Goal: Use online tool/utility: Use online tool/utility

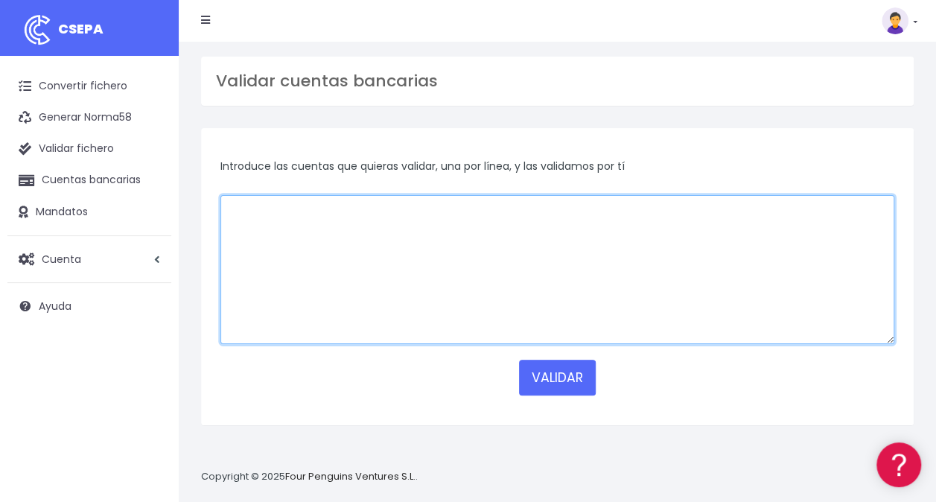
click at [621, 226] on textarea at bounding box center [558, 269] width 674 height 149
paste textarea "ES9801280400660100162364 ES9801280400660100162364 ES2001821149430201585224 ES44…"
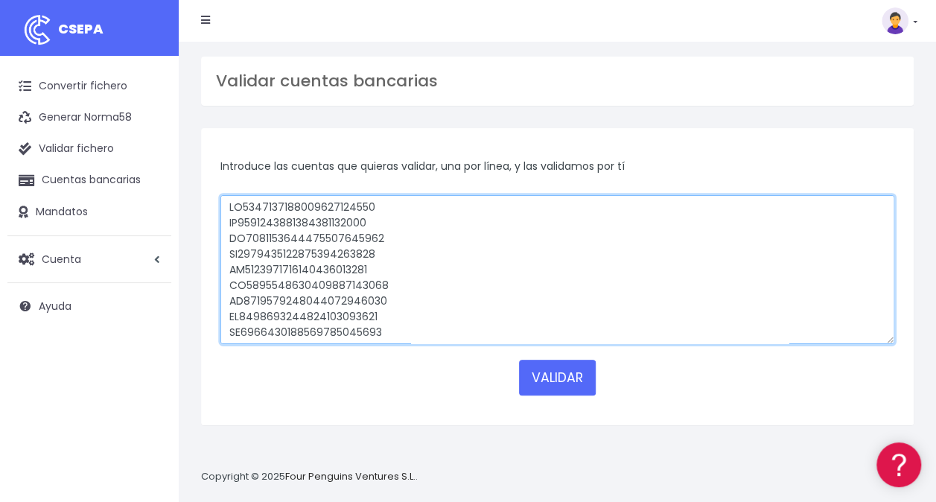
scroll to position [9180, 0]
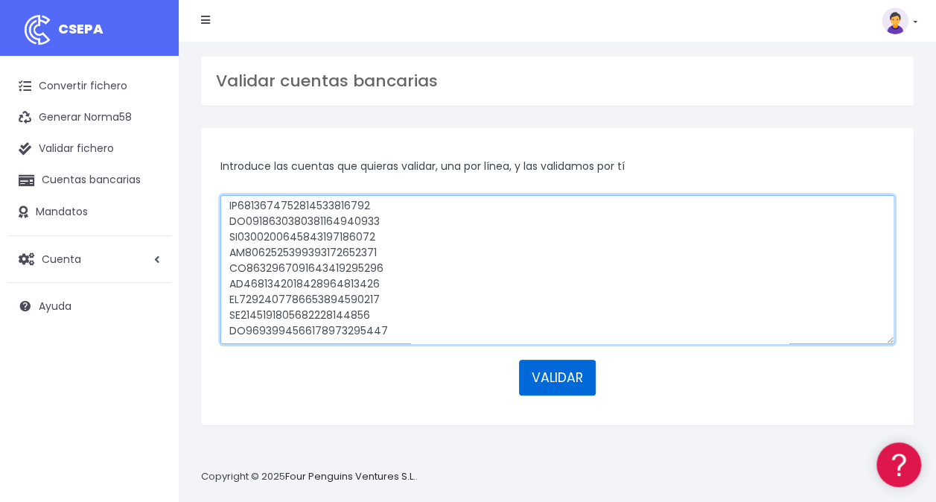
type textarea "ES9801280400660100162364 ES9801280400660100162364 ES2001821149430201585224 ES44…"
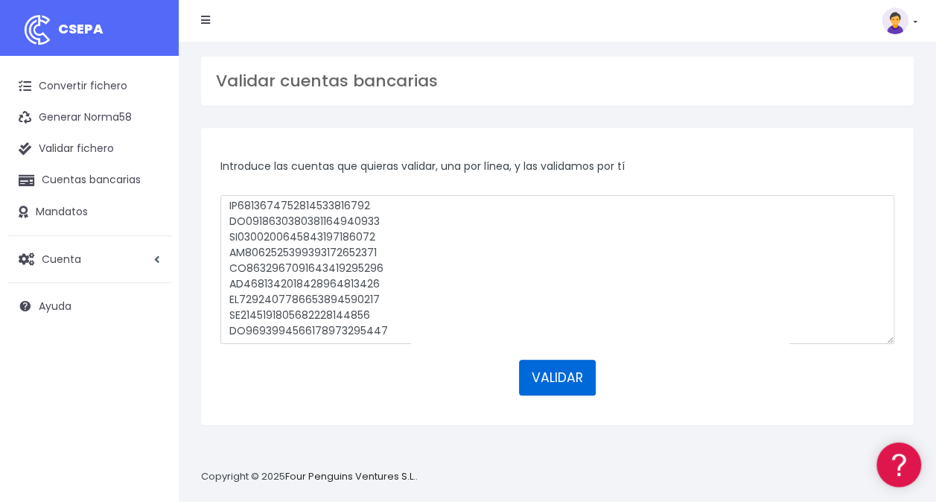
click at [541, 376] on button "VALIDAR" at bounding box center [557, 378] width 77 height 36
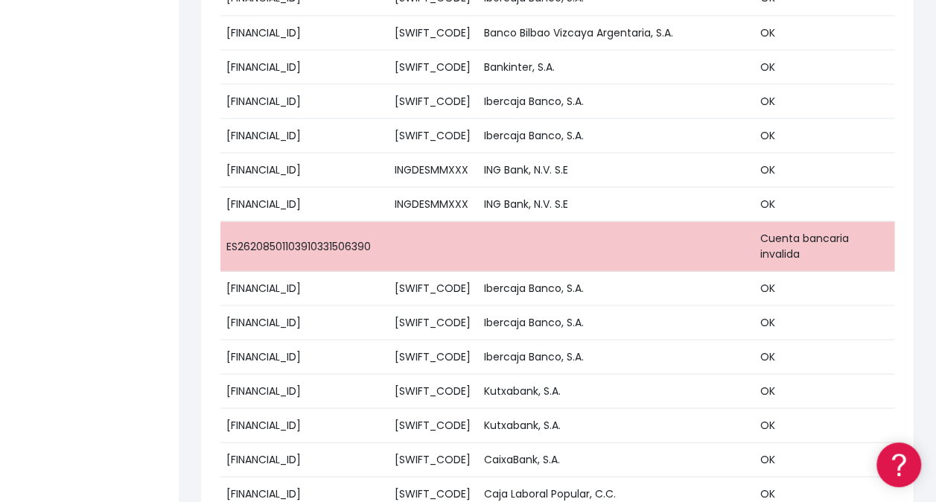
scroll to position [1423, 0]
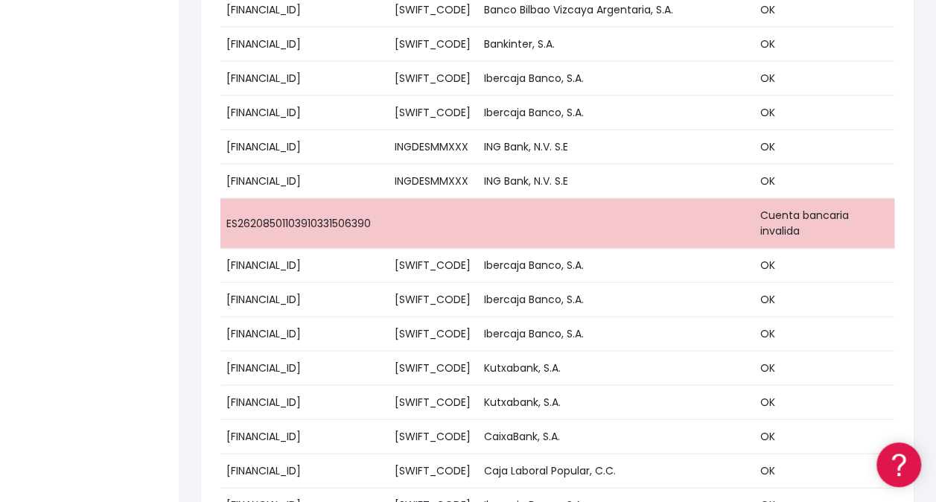
click at [345, 206] on td "ES26208501103910331506390" at bounding box center [305, 224] width 168 height 50
drag, startPoint x: 362, startPoint y: 203, endPoint x: 223, endPoint y: 203, distance: 139.3
click at [223, 203] on td "ES26208501103910331506390" at bounding box center [305, 224] width 168 height 50
copy td "ES26208501103910331506390"
click at [340, 199] on td "ES26208501103910331506390" at bounding box center [305, 224] width 168 height 50
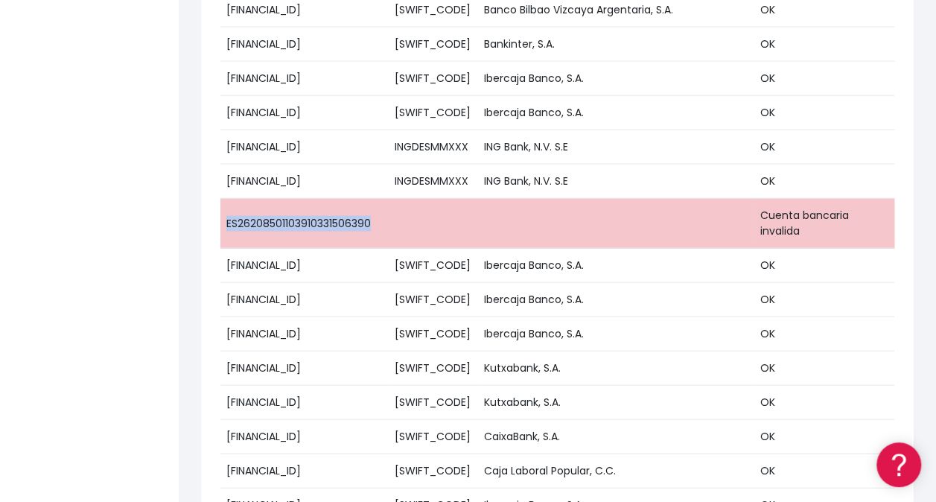
drag, startPoint x: 372, startPoint y: 203, endPoint x: 226, endPoint y: 206, distance: 146.1
click at [226, 206] on td "ES26208501103910331506390" at bounding box center [305, 224] width 168 height 50
drag, startPoint x: 226, startPoint y: 206, endPoint x: 235, endPoint y: 206, distance: 8.2
copy td "ES26208501103910331506390"
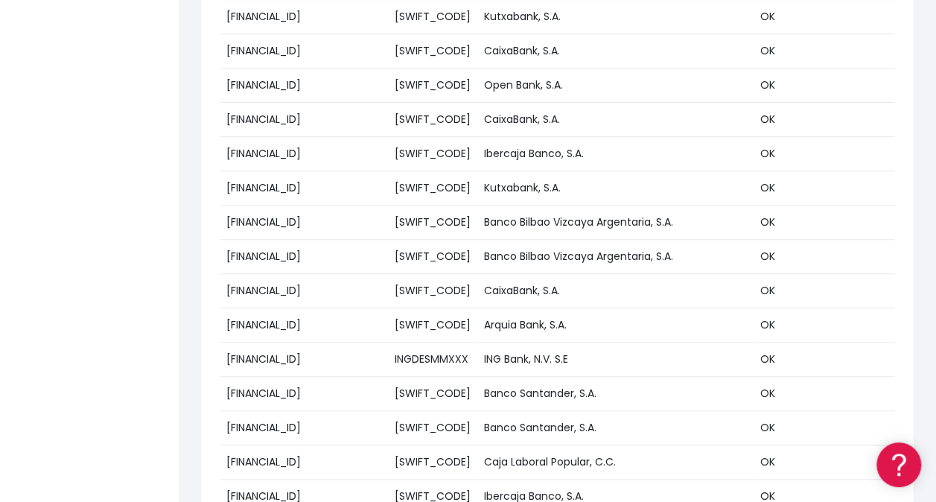
scroll to position [3618, 0]
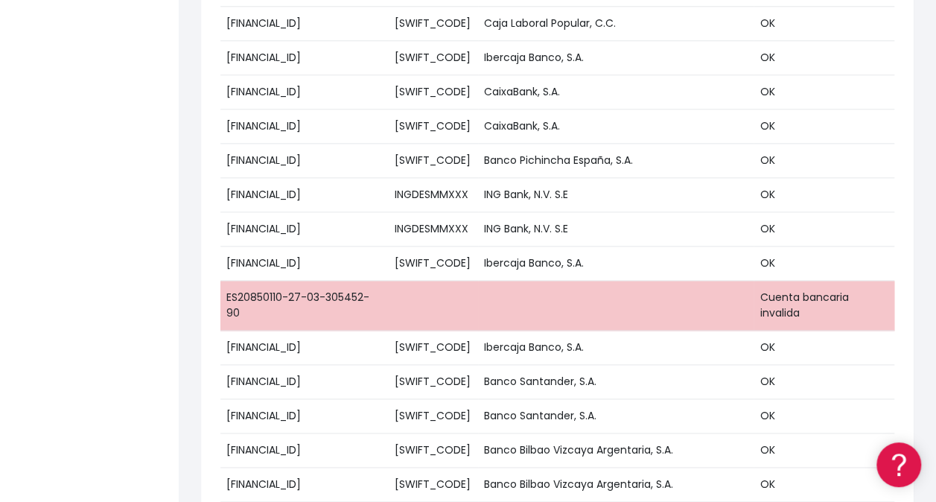
click at [338, 281] on td "ES20850110-27-03-305452-90" at bounding box center [305, 306] width 168 height 50
drag, startPoint x: 228, startPoint y: 255, endPoint x: 383, endPoint y: 255, distance: 155.0
click at [383, 281] on td "ES20850110-27-03-305452-90" at bounding box center [305, 306] width 168 height 50
copy td "ES20850110-27-03-305452-90"
click at [364, 281] on td "ES20850110-27-03-305452-90" at bounding box center [305, 306] width 168 height 50
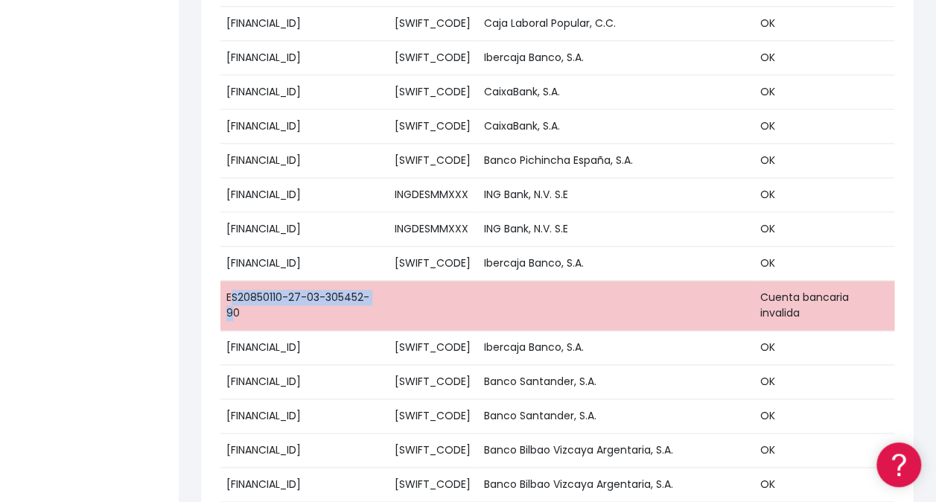
drag, startPoint x: 378, startPoint y: 260, endPoint x: 234, endPoint y: 243, distance: 145.5
click at [234, 281] on td "ES20850110-27-03-305452-90" at bounding box center [305, 306] width 168 height 50
drag, startPoint x: 234, startPoint y: 243, endPoint x: 228, endPoint y: 252, distance: 10.7
click at [228, 281] on td "ES20850110-27-03-305452-90" at bounding box center [305, 306] width 168 height 50
drag, startPoint x: 226, startPoint y: 252, endPoint x: 387, endPoint y: 258, distance: 161.0
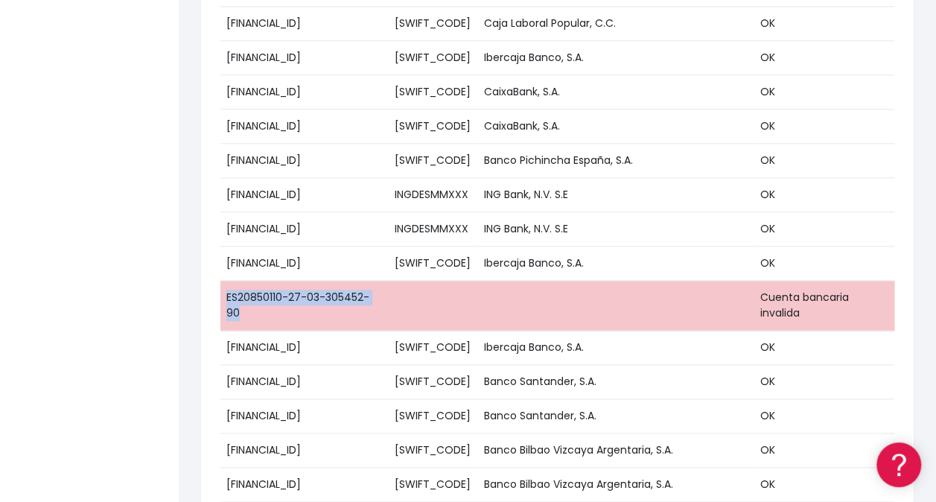
click at [387, 281] on td "ES20850110-27-03-305452-90" at bounding box center [305, 306] width 168 height 50
copy td "ES20850110-27-03-305452-90"
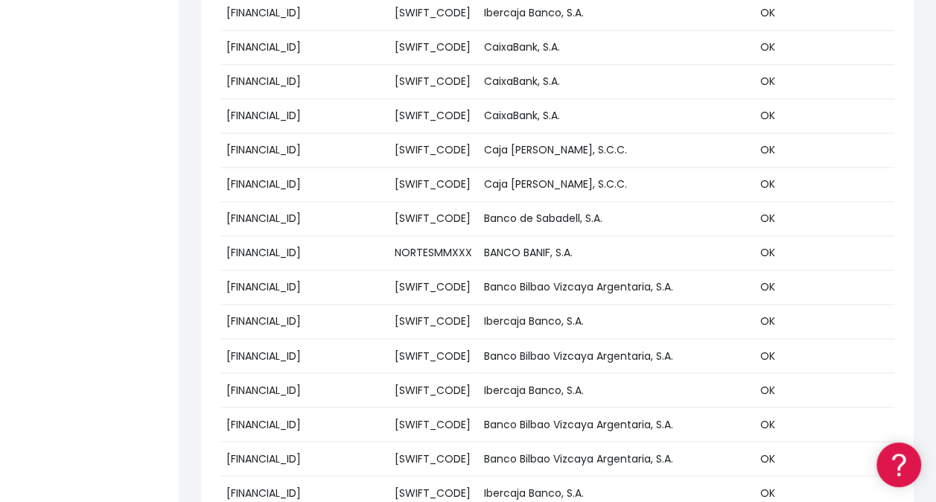
scroll to position [7131, 0]
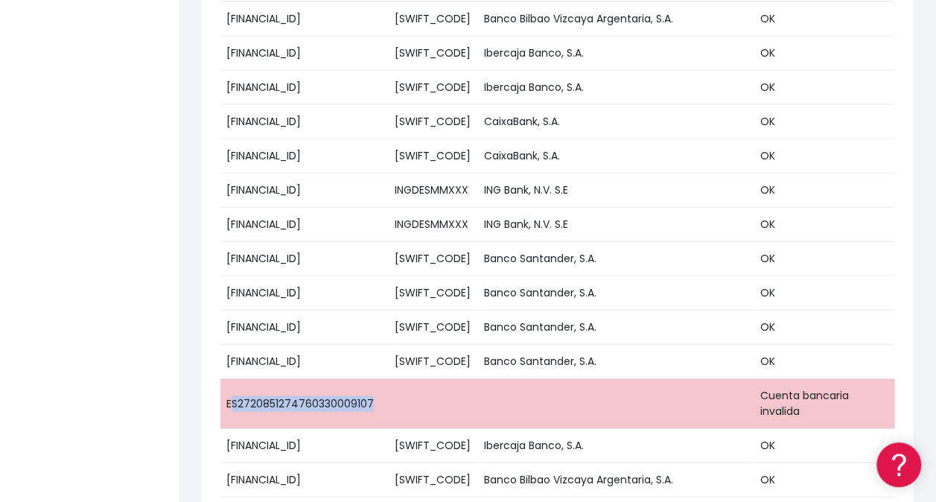
drag, startPoint x: 229, startPoint y: 280, endPoint x: 384, endPoint y: 273, distance: 154.4
click at [384, 379] on td "ES2720851274760330009107" at bounding box center [305, 404] width 168 height 50
copy td "S2720851274760330009107"
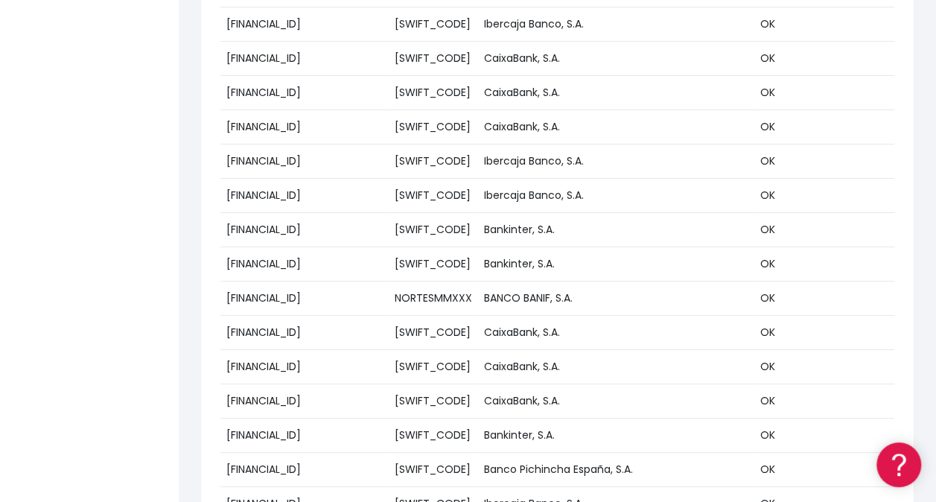
scroll to position [11083, 0]
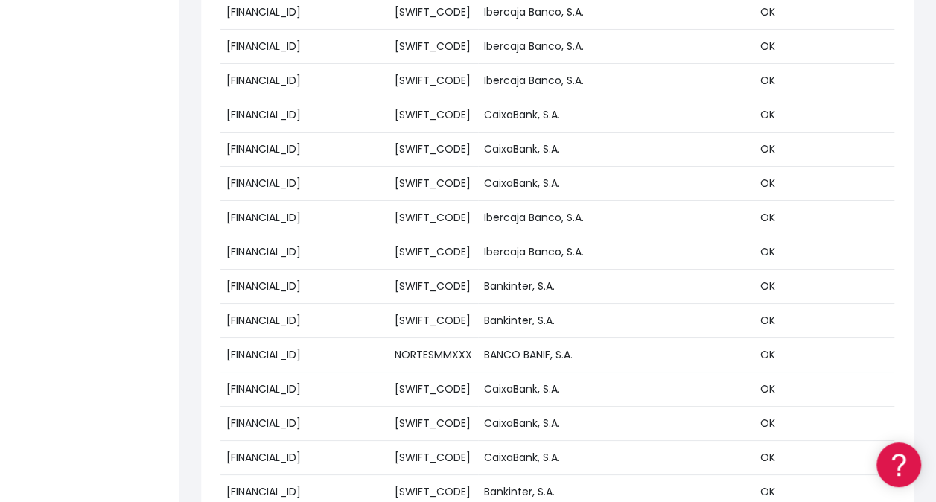
drag, startPoint x: 305, startPoint y: 410, endPoint x: 376, endPoint y: 413, distance: 70.8
copy td "31300089071"
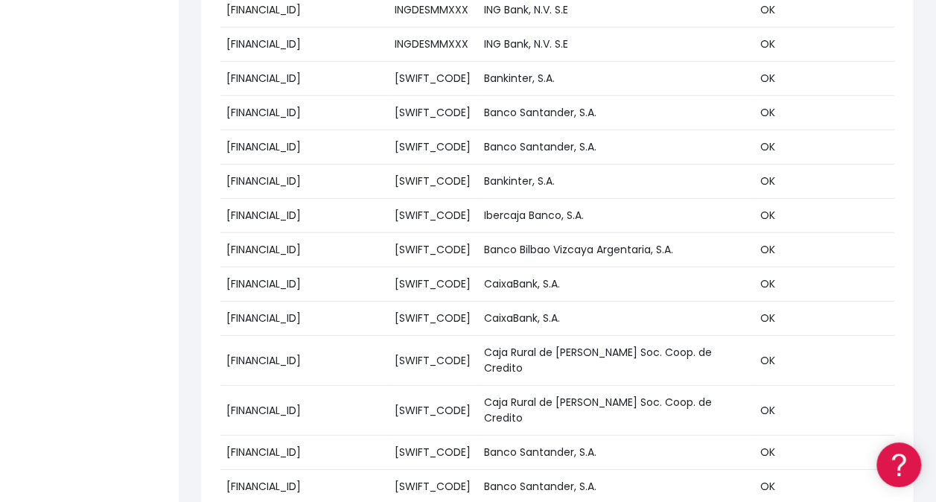
scroll to position [18810, 0]
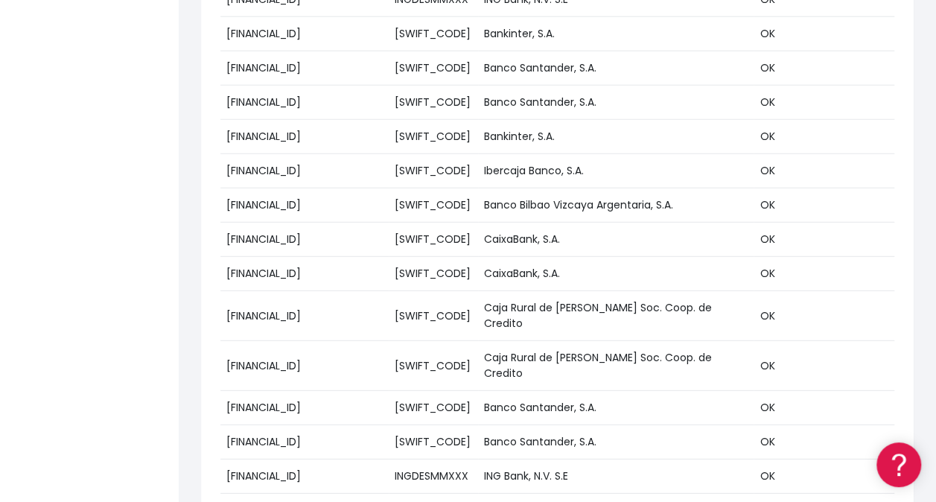
drag, startPoint x: 225, startPoint y: 238, endPoint x: 378, endPoint y: 248, distance: 153.8
copy td "ES59004901549429100022142"
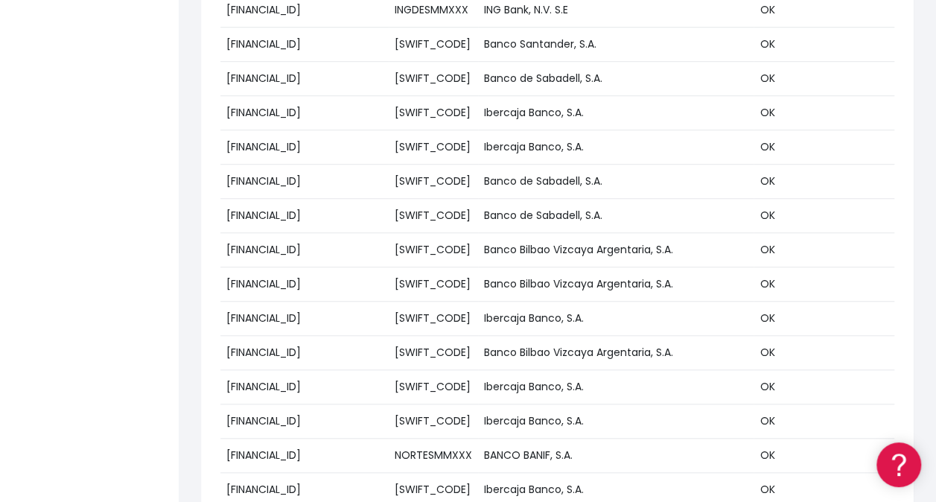
scroll to position [20142, 0]
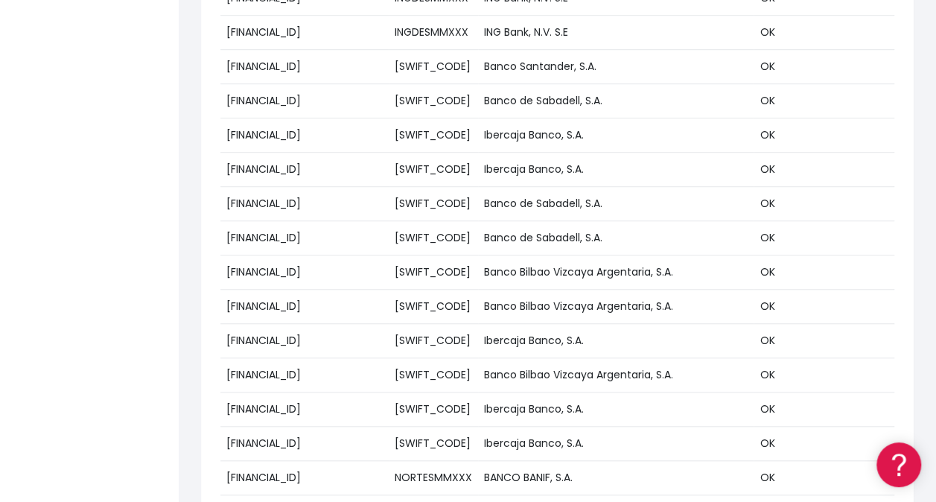
paste textarea "ES9801280400660100162364 ES9801280400660100162364 ES2001821149430201585224 ES44…"
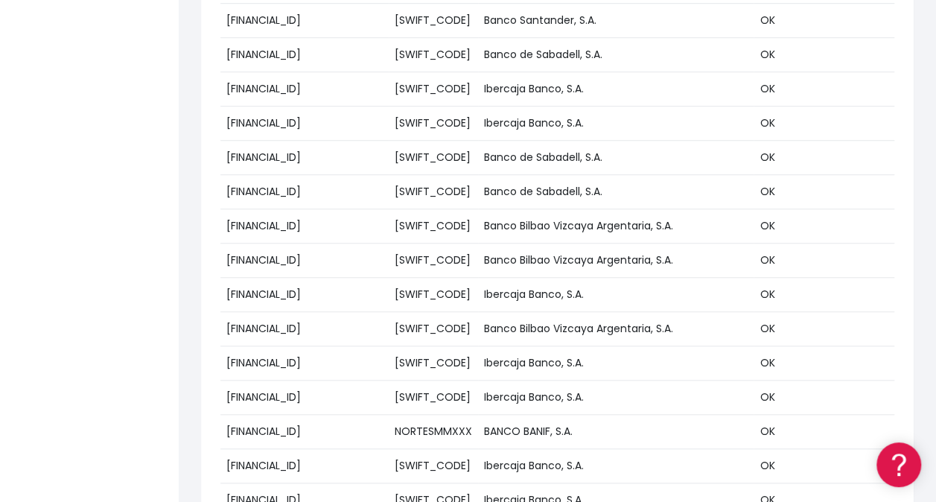
scroll to position [20334, 0]
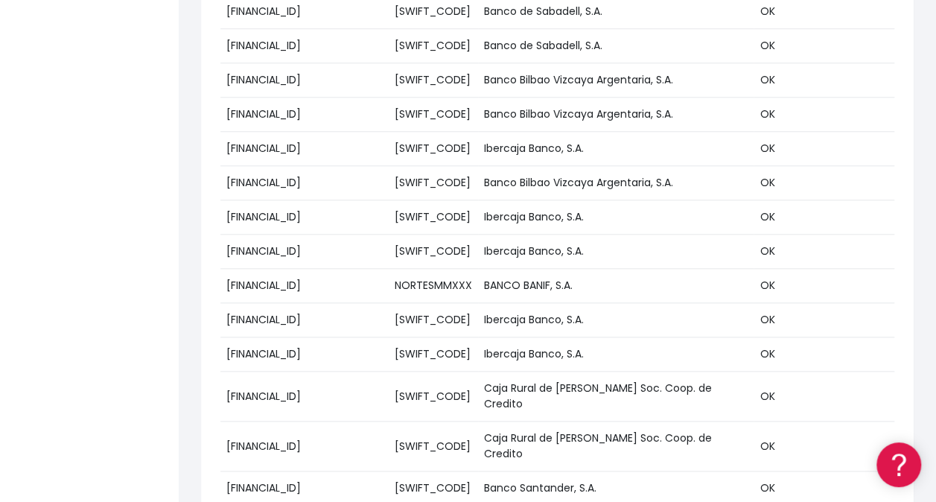
type textarea "ES9801280400660100162364 ES9801280400660100162364 ES2001821149430201585224 ES44…"
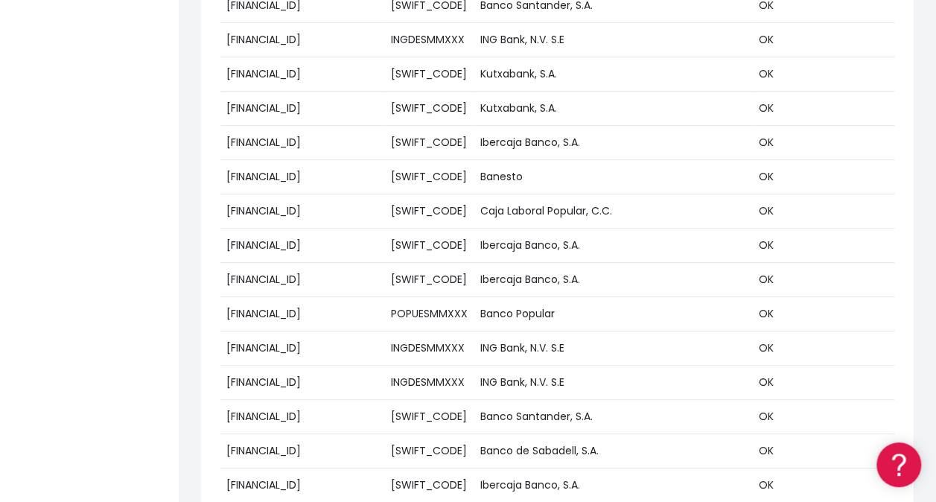
scroll to position [20334, 0]
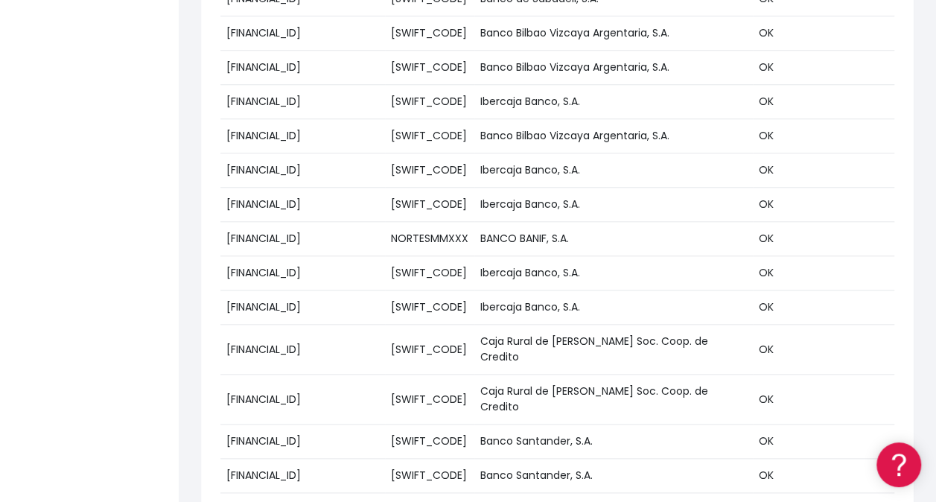
paste textarea "ES9801280400660100162364 ES9801280400660100162364 ES2001821149430201585224 ES44…"
type textarea "ES9801280400660100162364 ES9801280400660100162364 ES2001821149430201585224 ES44…"
